Goal: Information Seeking & Learning: Learn about a topic

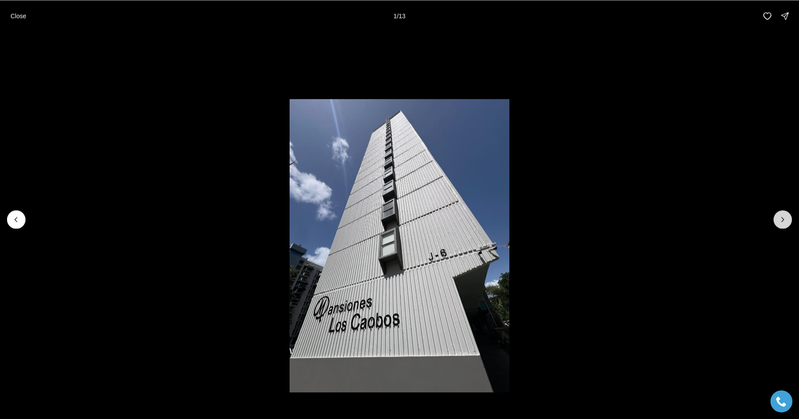
click at [788, 219] on button "Next slide" at bounding box center [782, 219] width 18 height 18
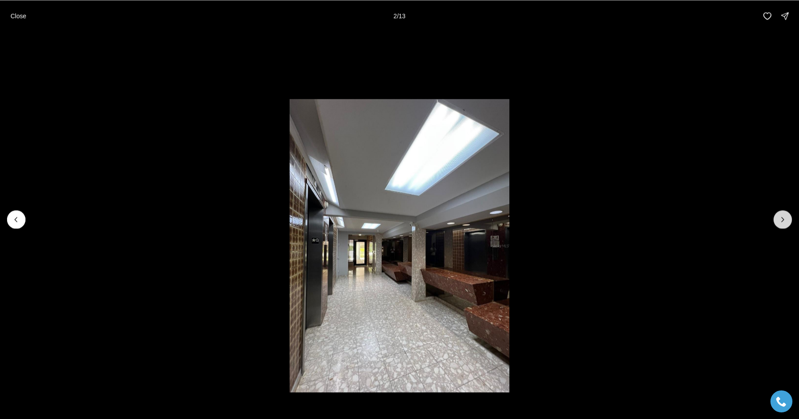
click at [785, 217] on icon "Next slide" at bounding box center [782, 219] width 9 height 9
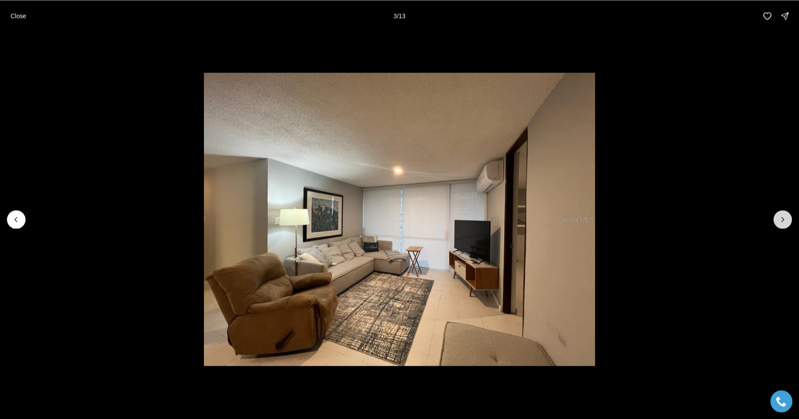
click at [785, 217] on icon "Next slide" at bounding box center [782, 219] width 9 height 9
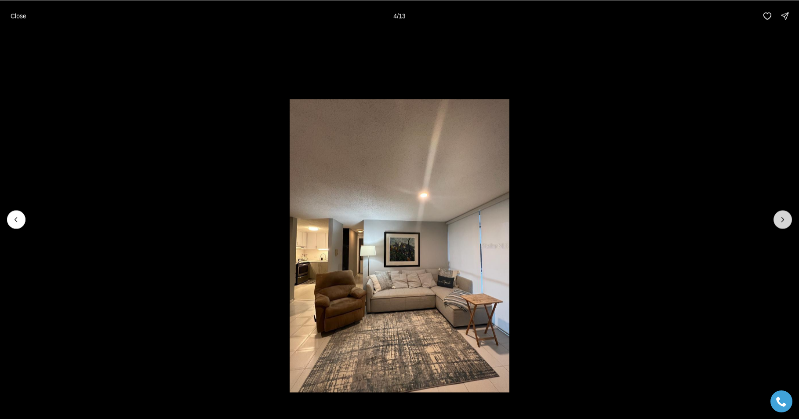
click at [785, 217] on icon "Next slide" at bounding box center [782, 219] width 9 height 9
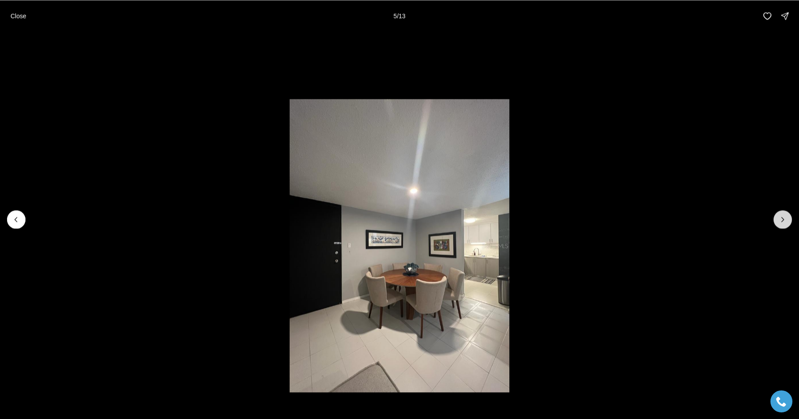
click at [785, 217] on icon "Next slide" at bounding box center [782, 219] width 9 height 9
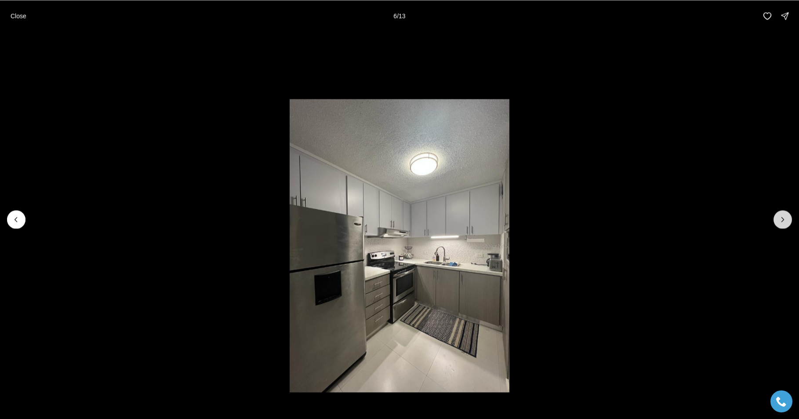
click at [785, 217] on icon "Next slide" at bounding box center [782, 219] width 9 height 9
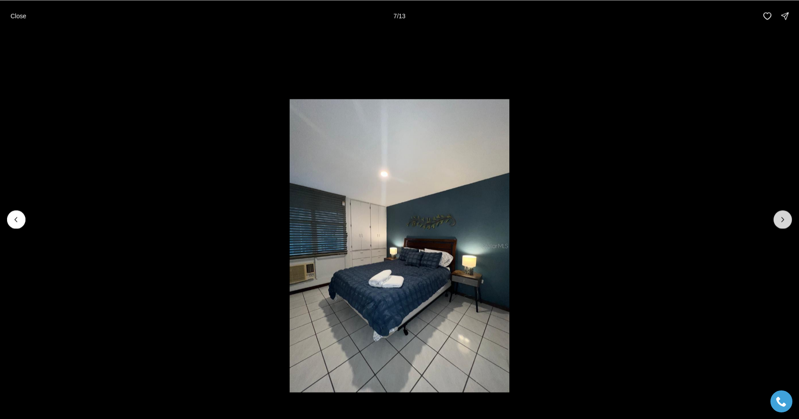
click at [785, 217] on icon "Next slide" at bounding box center [782, 219] width 9 height 9
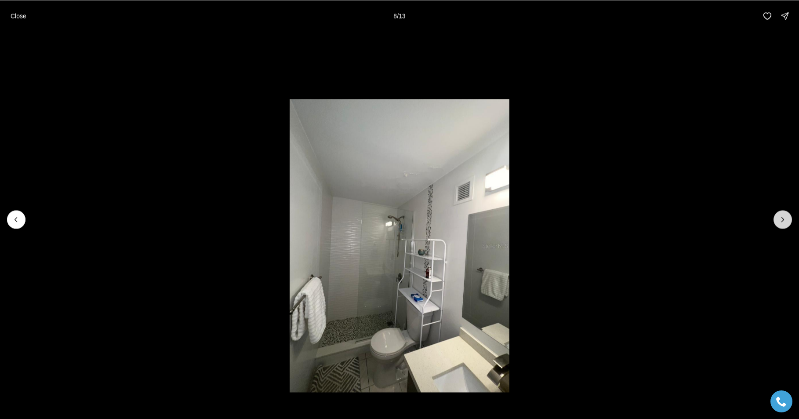
click at [785, 217] on icon "Next slide" at bounding box center [782, 219] width 9 height 9
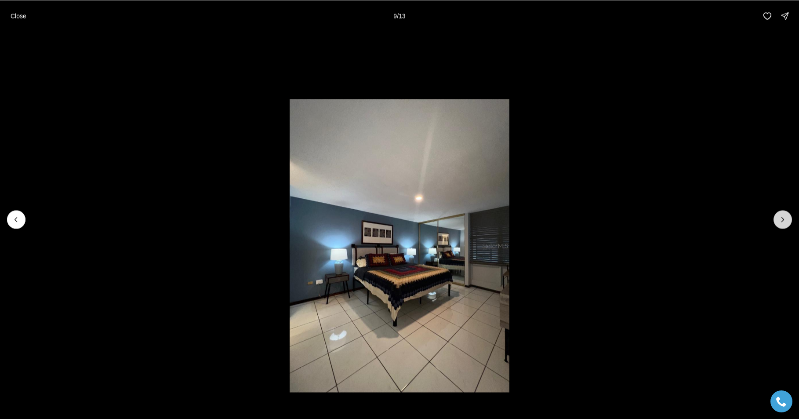
click at [785, 217] on icon "Next slide" at bounding box center [782, 219] width 9 height 9
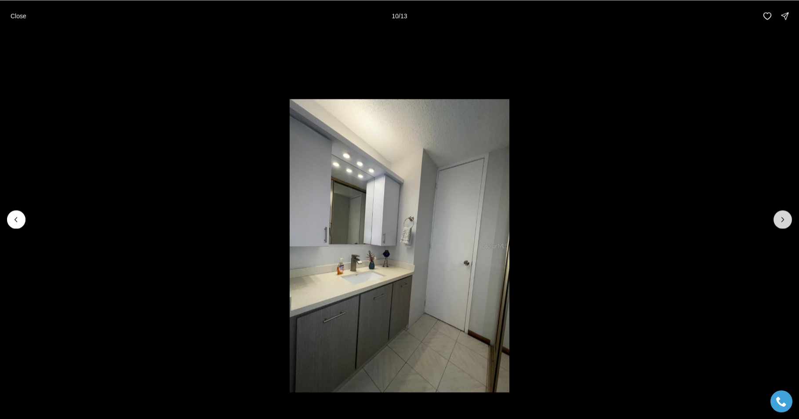
click at [783, 217] on icon "Next slide" at bounding box center [782, 219] width 9 height 9
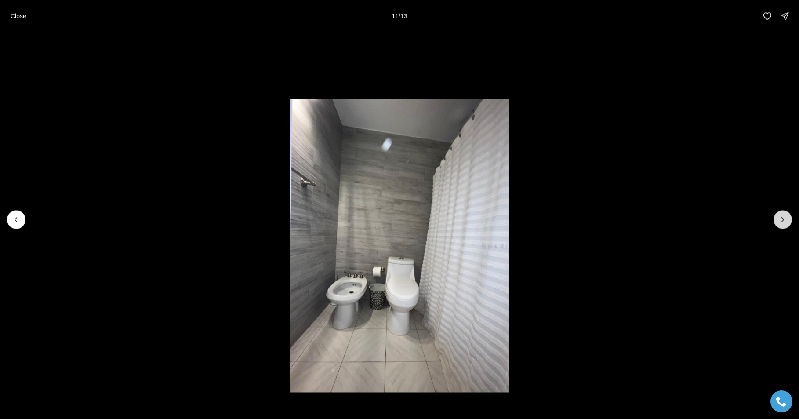
click at [783, 217] on icon "Next slide" at bounding box center [782, 219] width 9 height 9
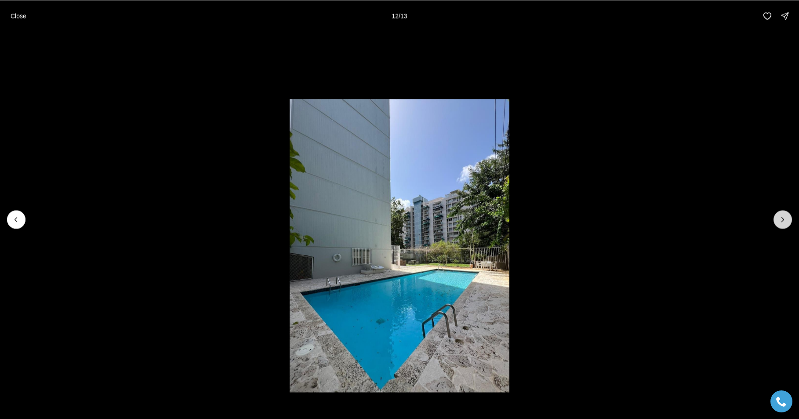
click at [783, 217] on icon "Next slide" at bounding box center [782, 219] width 9 height 9
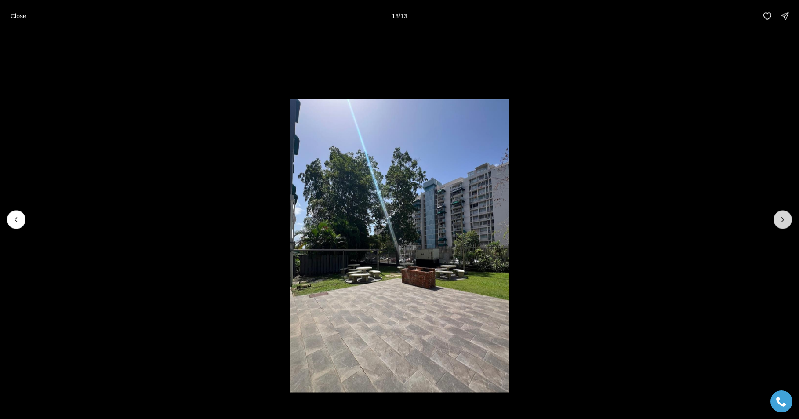
click at [783, 217] on div at bounding box center [782, 219] width 18 height 18
click at [18, 18] on p "Close" at bounding box center [19, 15] width 16 height 7
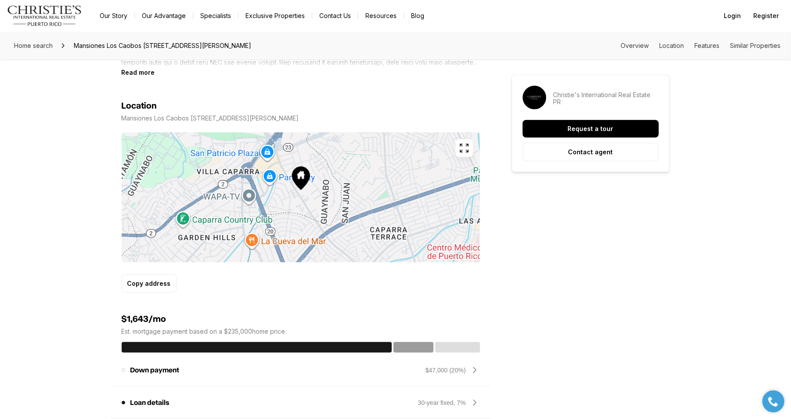
scroll to position [483, 0]
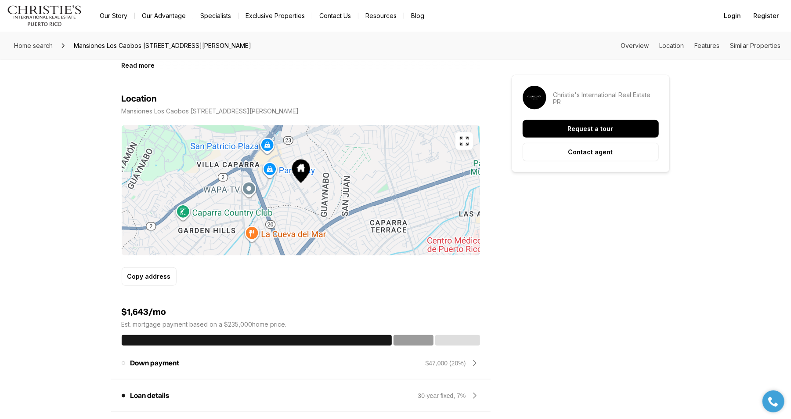
click at [466, 140] on icon "button" at bounding box center [464, 141] width 11 height 11
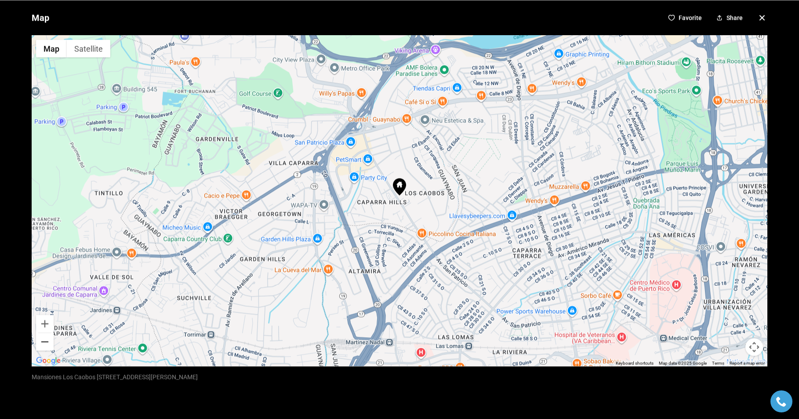
click at [45, 341] on button "Zoom out" at bounding box center [45, 342] width 18 height 18
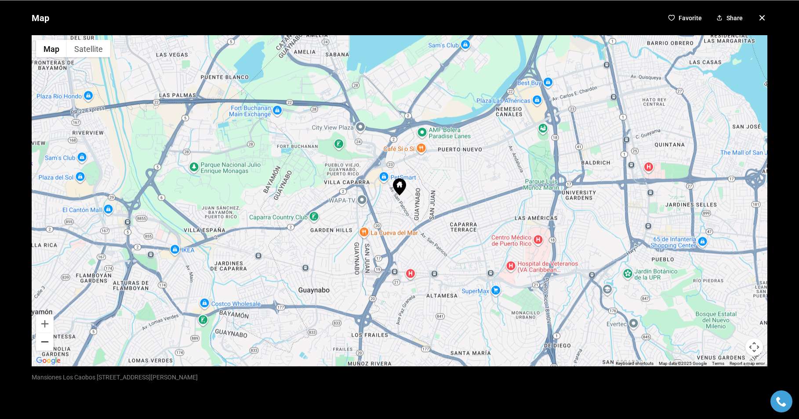
click at [45, 341] on button "Zoom out" at bounding box center [45, 342] width 18 height 18
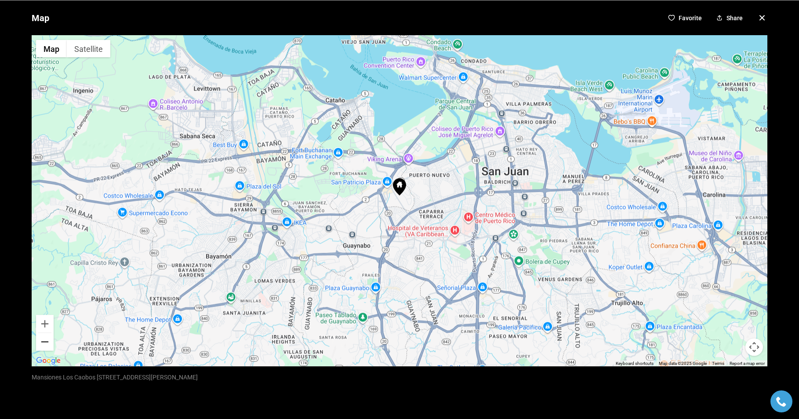
click at [45, 341] on button "Zoom out" at bounding box center [45, 342] width 18 height 18
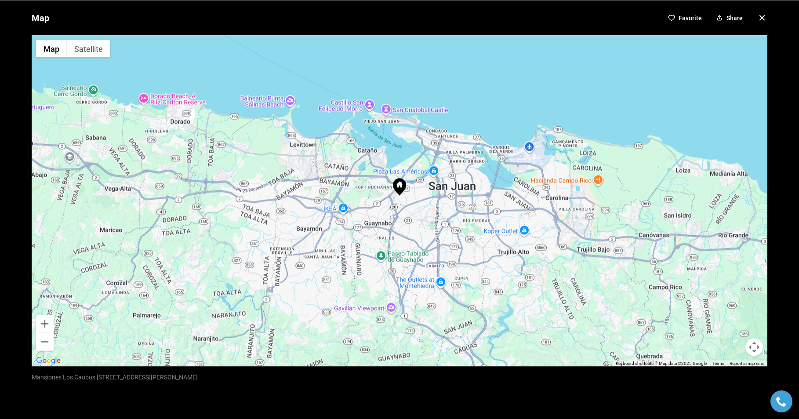
click at [756, 19] on icon "button" at bounding box center [761, 17] width 11 height 11
